Goal: Task Accomplishment & Management: Use online tool/utility

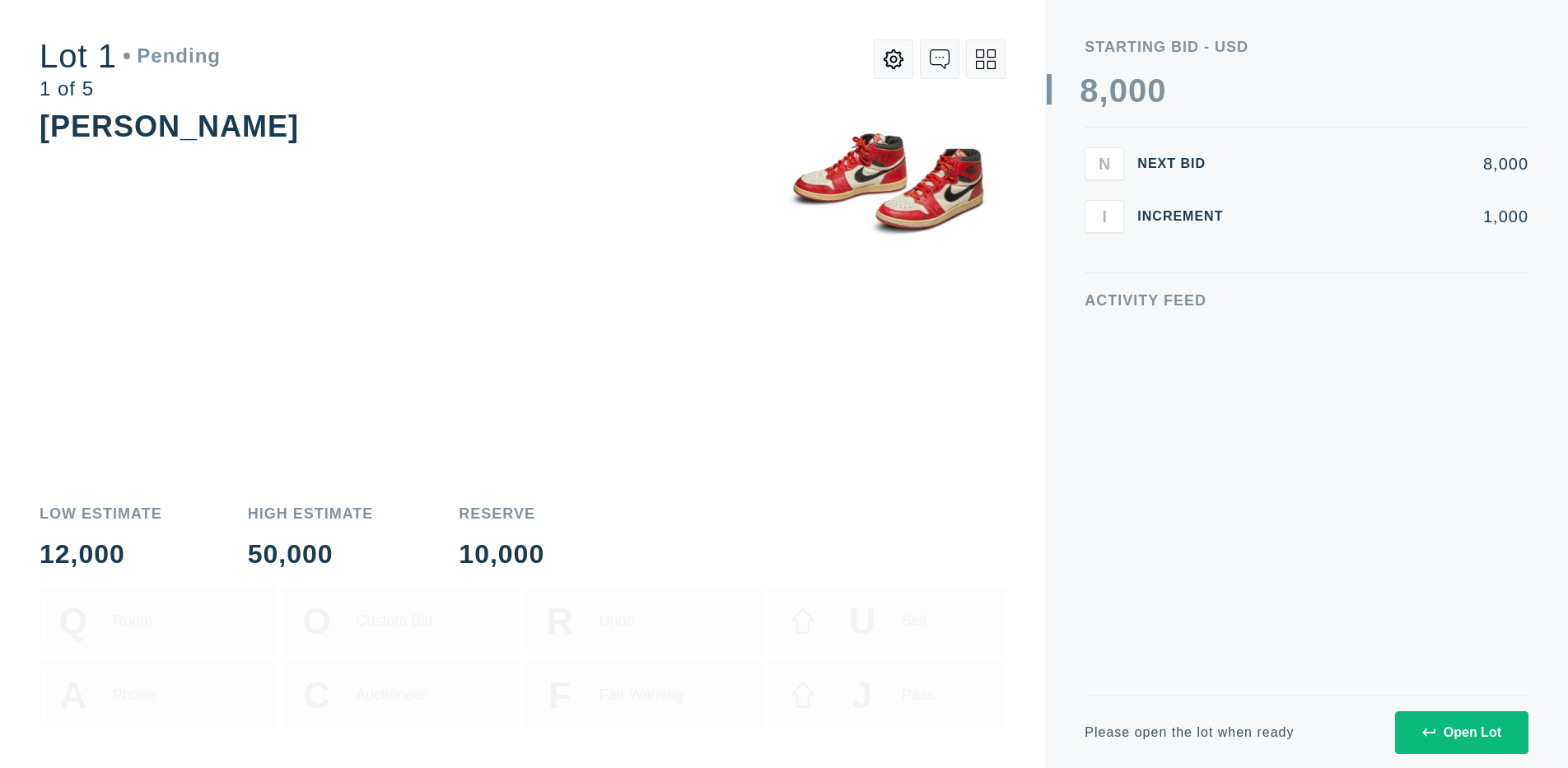
click at [1461, 732] on div "Open Lot" at bounding box center [1462, 733] width 79 height 15
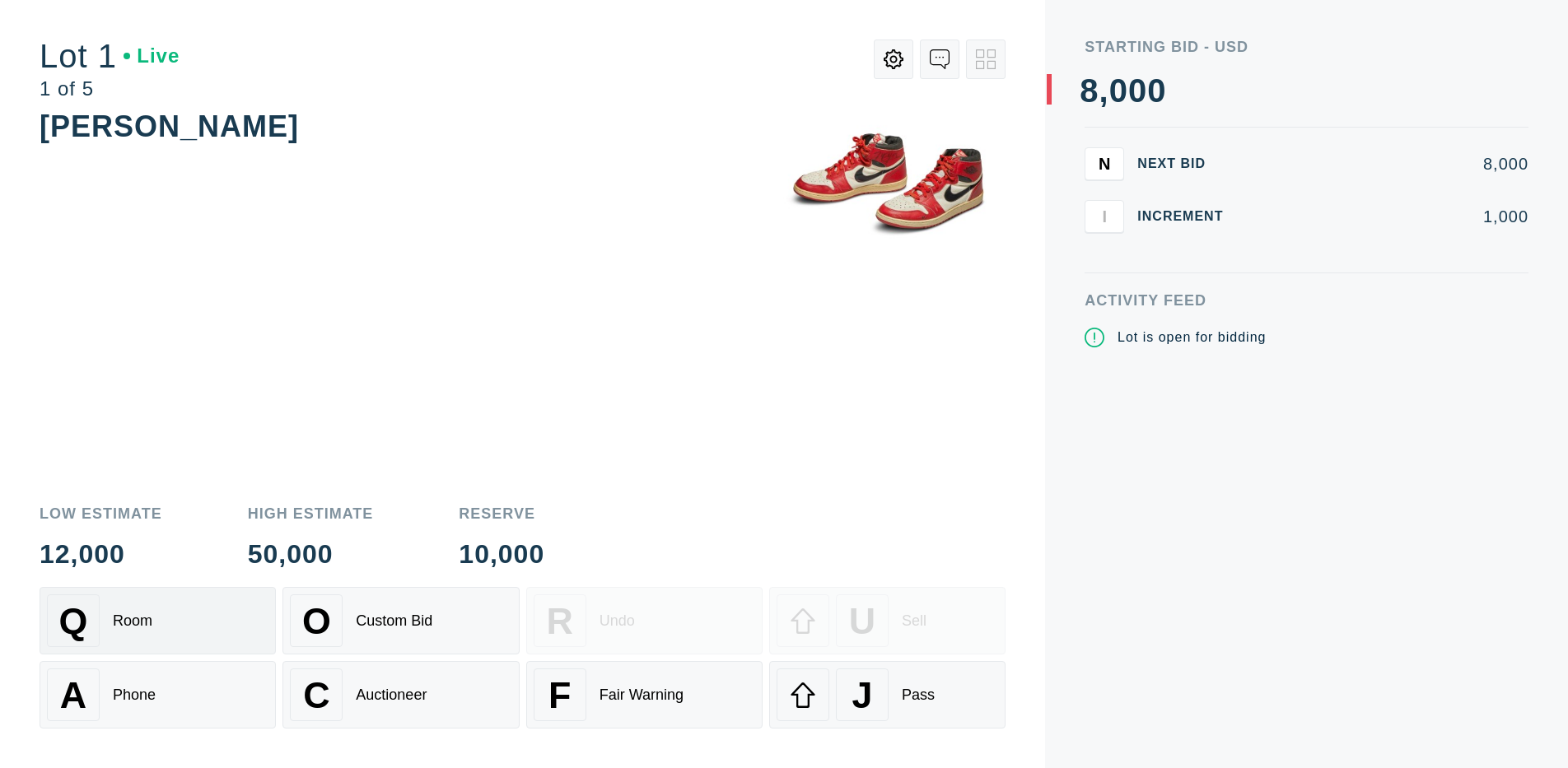
click at [157, 621] on div "Q Room" at bounding box center [158, 621] width 221 height 52
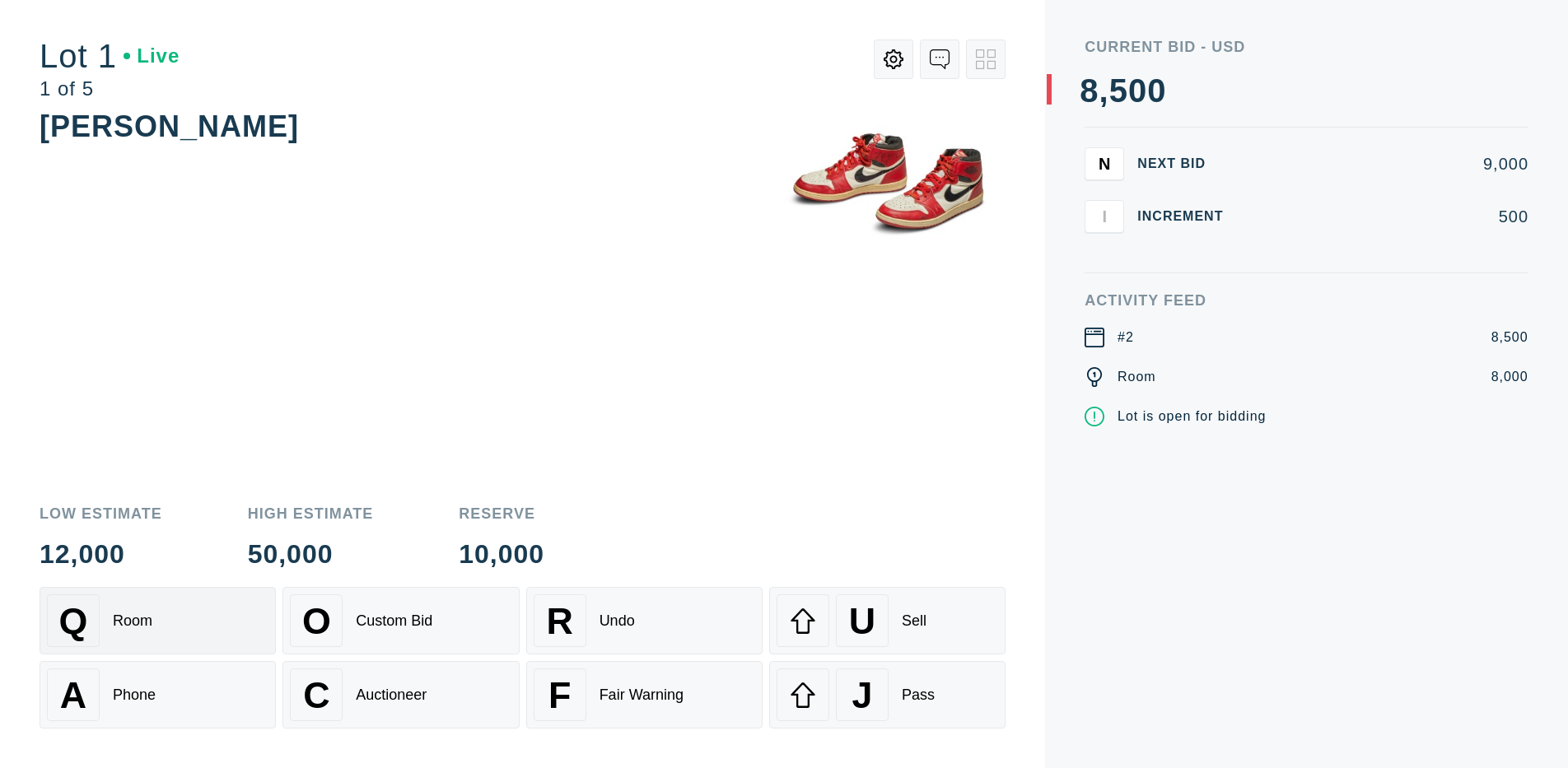
click at [157, 621] on div "Q Room" at bounding box center [158, 621] width 221 height 52
click at [157, 694] on div "A Phone" at bounding box center [158, 694] width 221 height 52
click at [401, 621] on div "Custom Bid" at bounding box center [394, 621] width 77 height 17
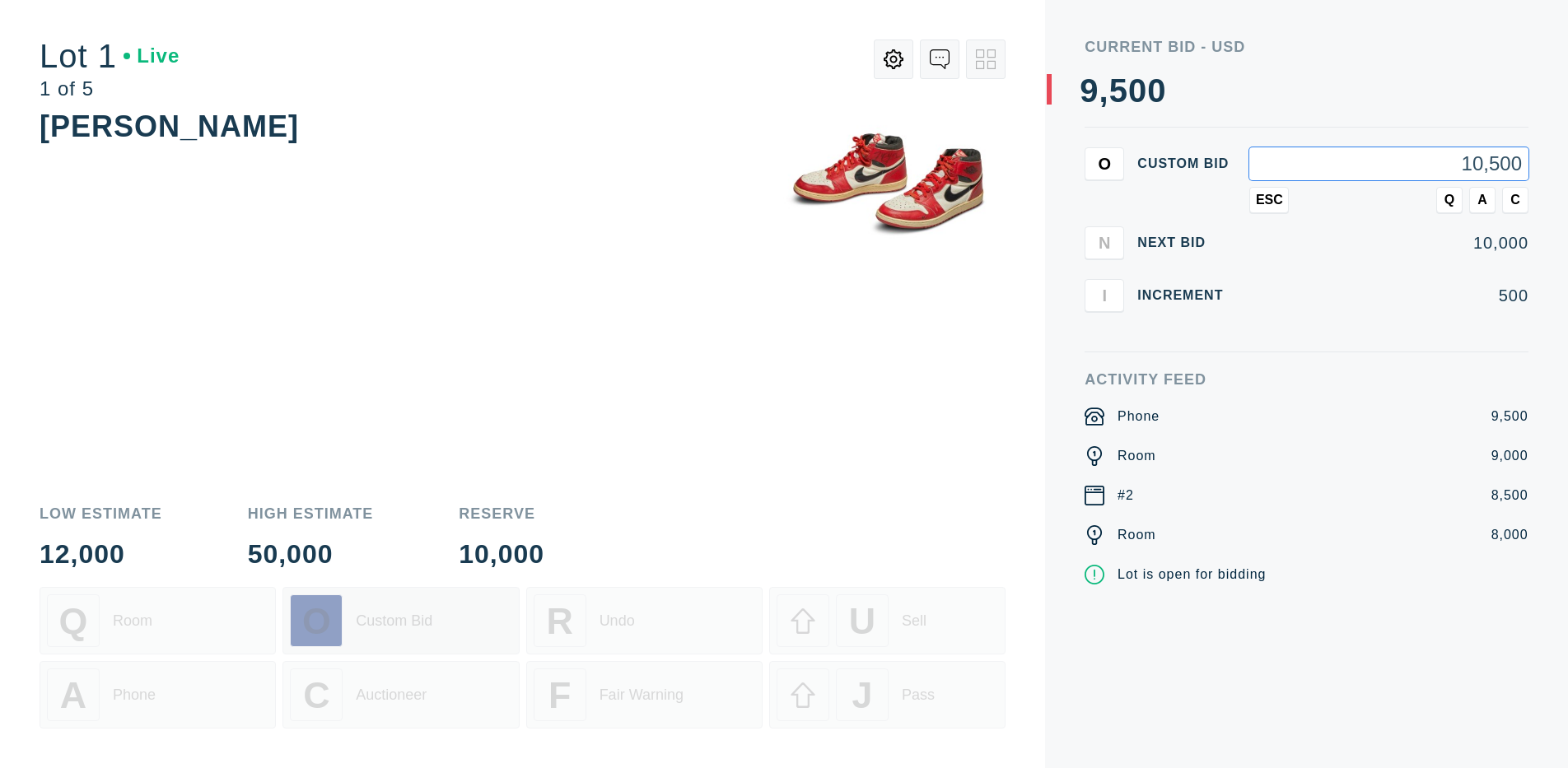
type input "10,500"
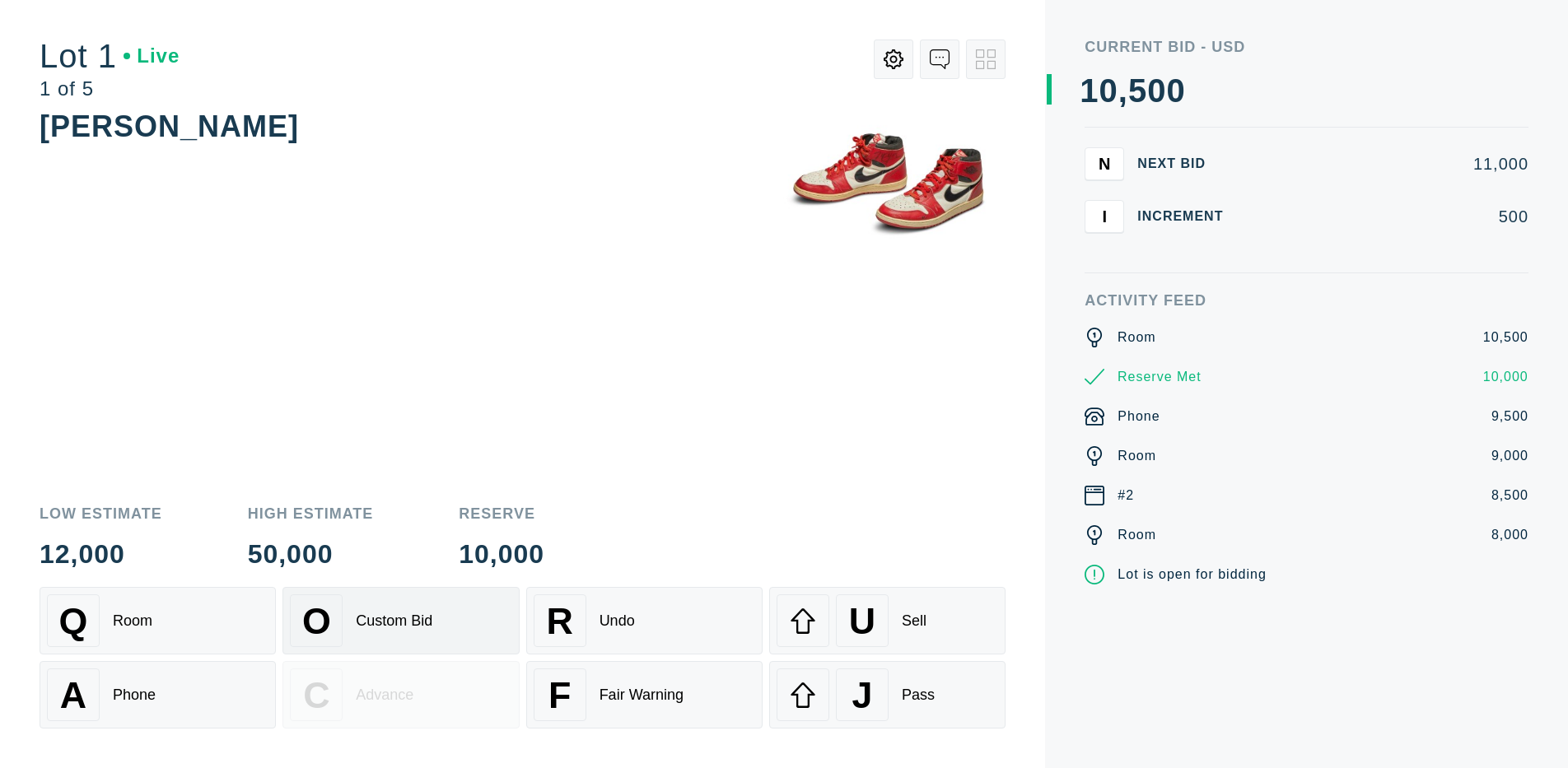
click at [401, 621] on div "Custom Bid" at bounding box center [394, 621] width 77 height 17
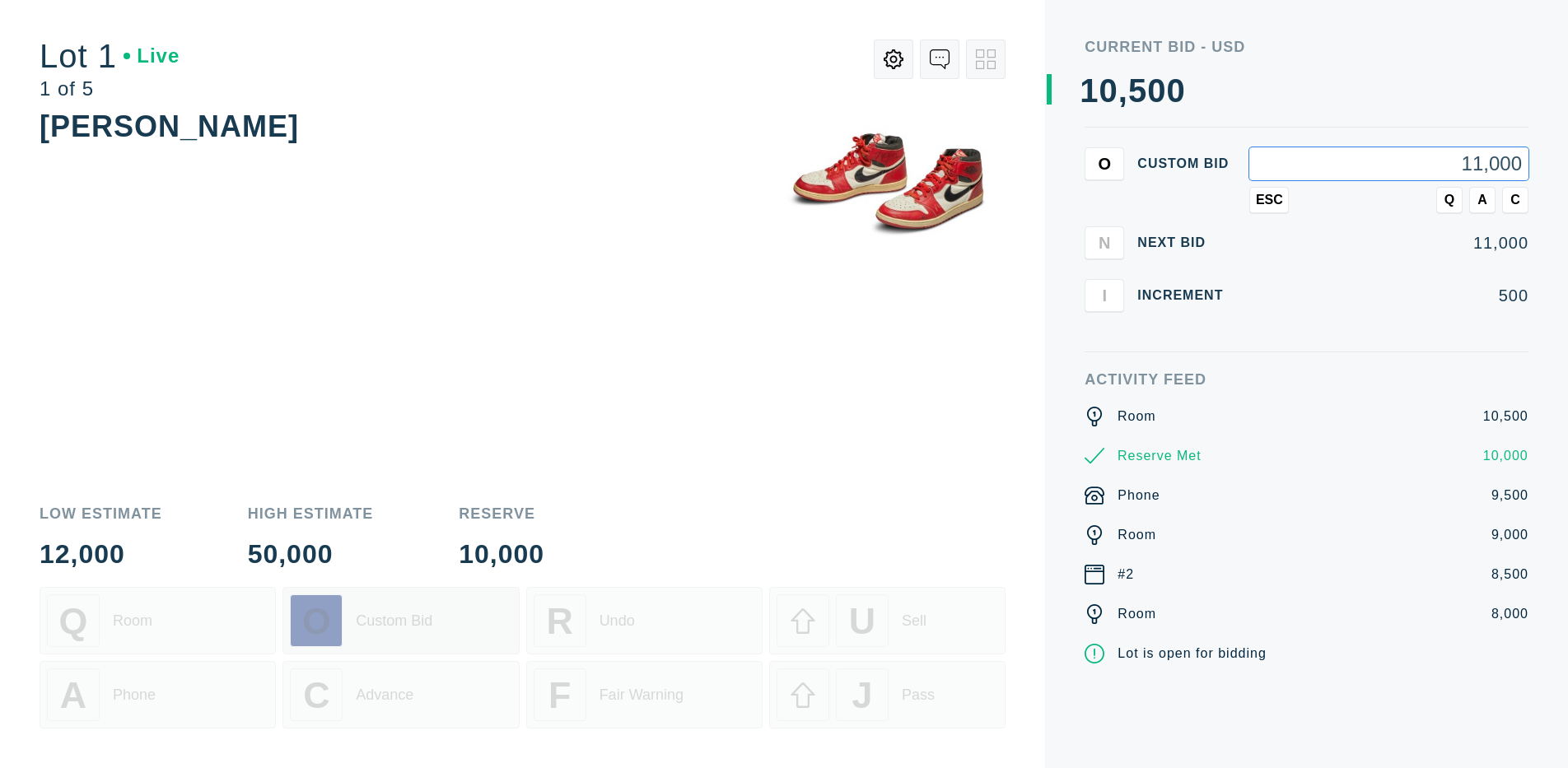
type input "11,000"
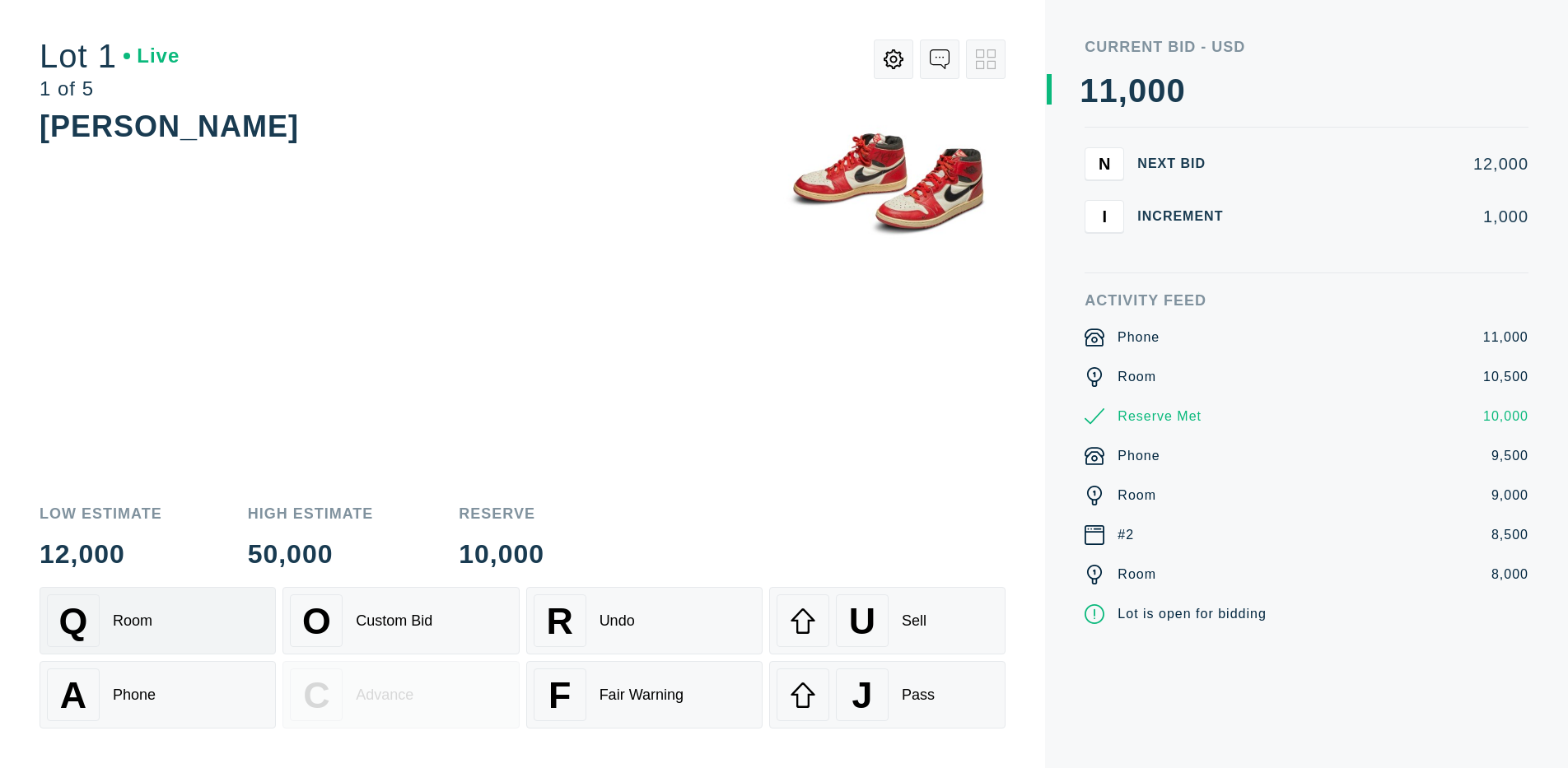
click at [157, 621] on div "Q Room" at bounding box center [158, 621] width 221 height 52
